Goal: Find contact information: Find contact information

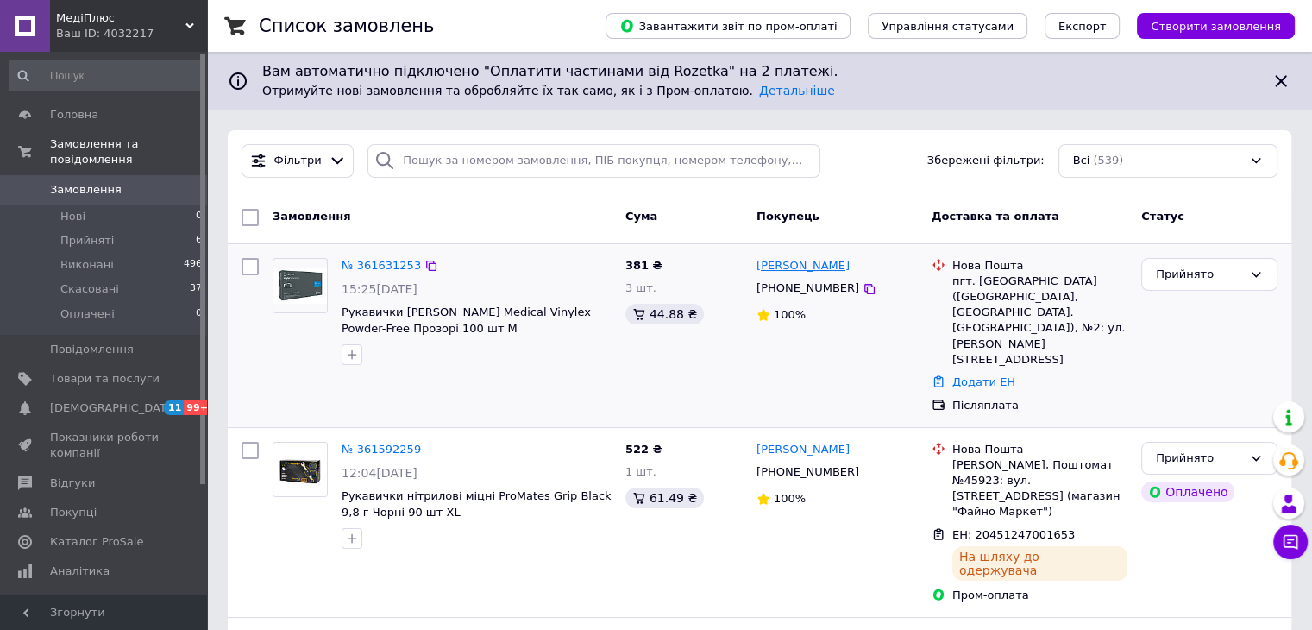
click at [784, 261] on link "[PERSON_NAME]" at bounding box center [802, 266] width 93 height 16
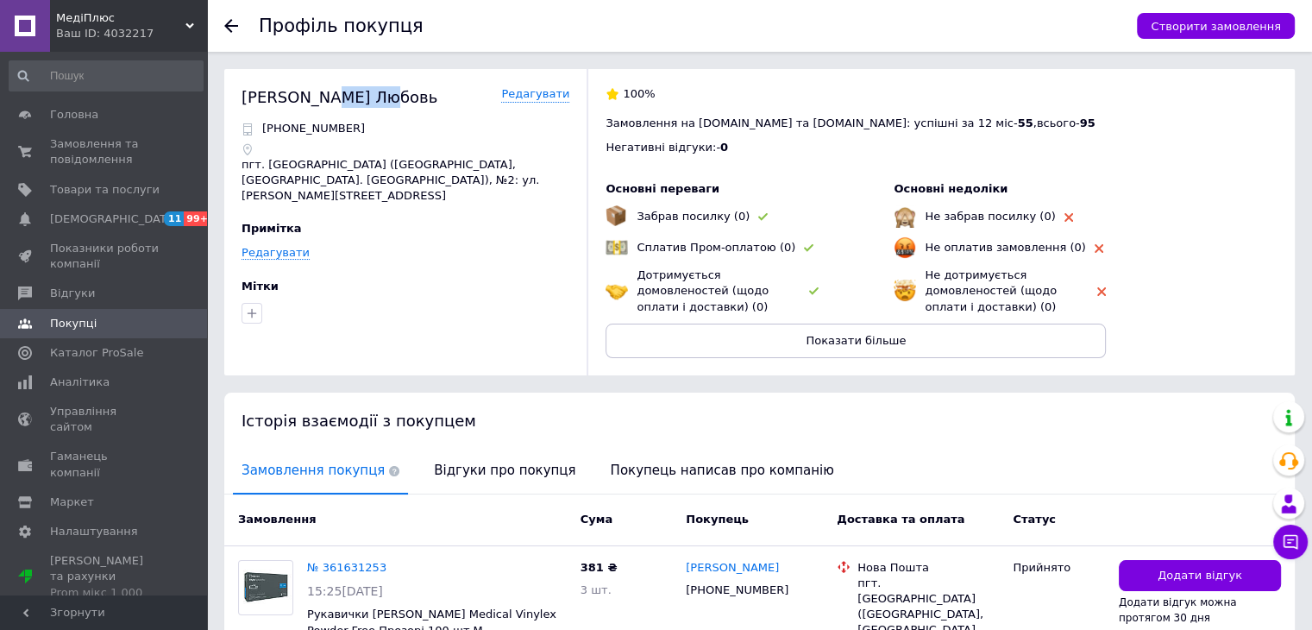
drag, startPoint x: 411, startPoint y: 103, endPoint x: 321, endPoint y: 101, distance: 89.7
click at [321, 101] on div "[PERSON_NAME] [PERSON_NAME]" at bounding box center [406, 97] width 328 height 22
copy div "Любовь"
click at [350, 246] on div "Примітка Редагувати" at bounding box center [406, 249] width 328 height 57
drag, startPoint x: 319, startPoint y: 101, endPoint x: 239, endPoint y: 101, distance: 80.2
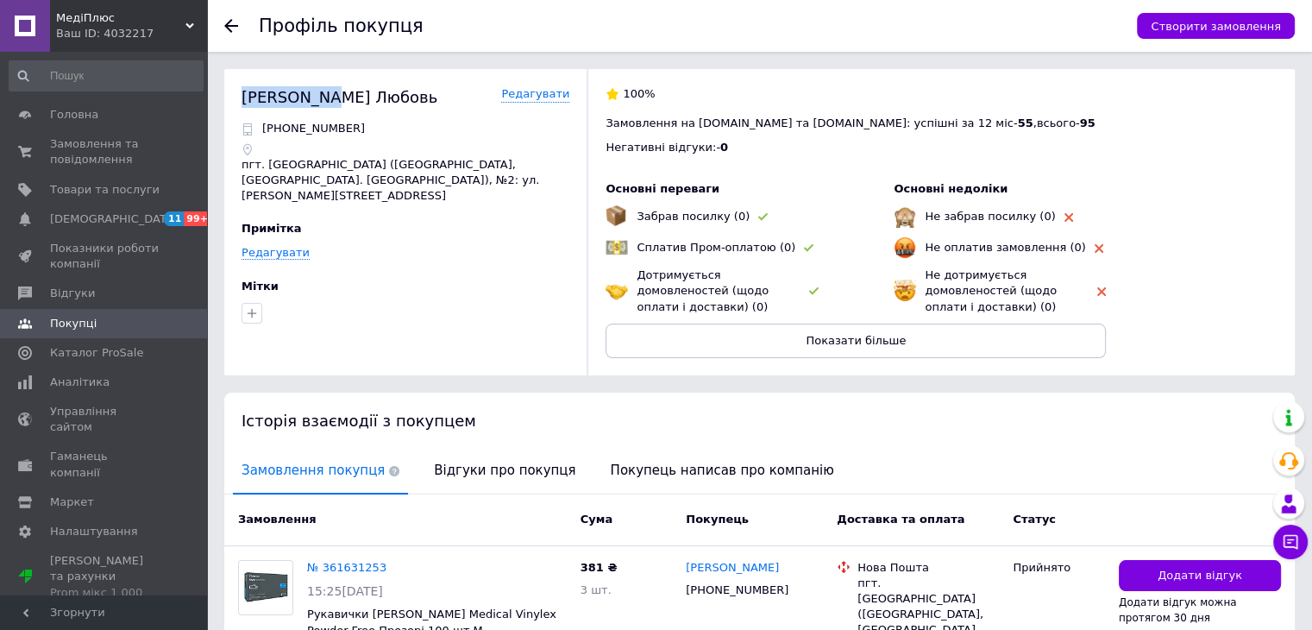
click at [239, 101] on div "[PERSON_NAME] [PERSON_NAME] [PHONE_NUMBER] пгт. [GEOGRAPHIC_DATA] ([GEOGRAPHIC_…" at bounding box center [759, 222] width 1070 height 306
copy div "[PERSON_NAME]"
drag, startPoint x: 346, startPoint y: 129, endPoint x: 279, endPoint y: 132, distance: 66.5
click at [279, 132] on div "[PHONE_NUMBER]" at bounding box center [406, 129] width 328 height 16
copy p "0731144623"
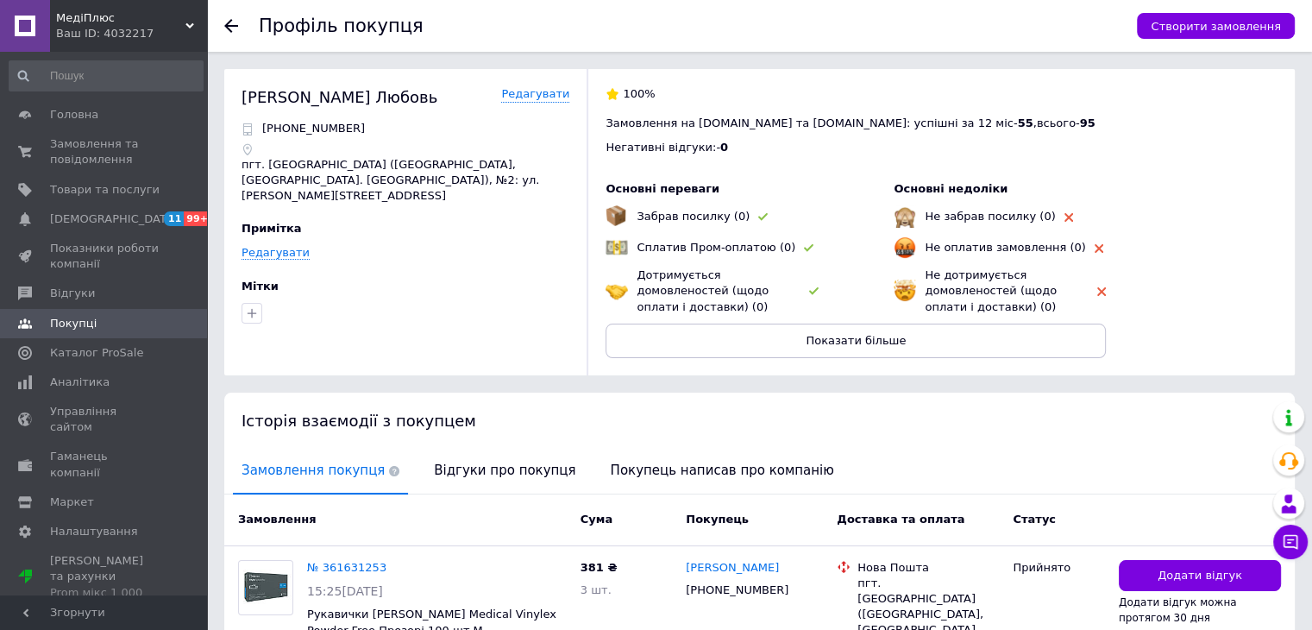
click at [227, 24] on use at bounding box center [231, 26] width 14 height 14
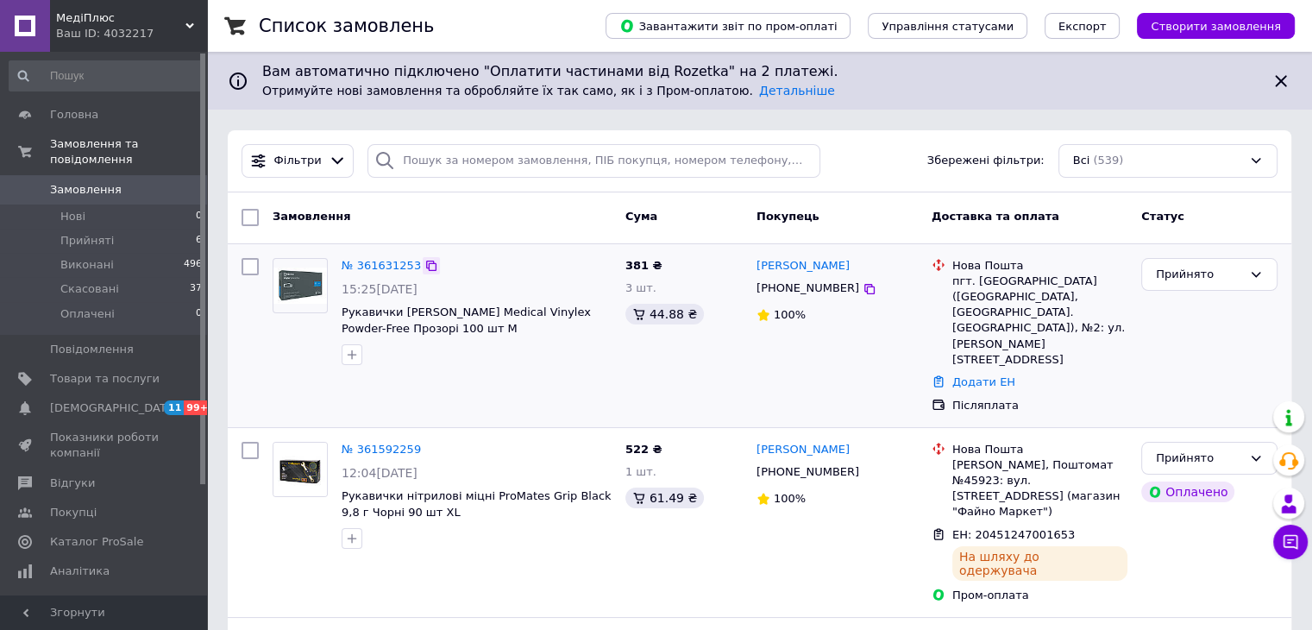
click at [426, 267] on icon at bounding box center [431, 266] width 10 height 10
